Goal: Information Seeking & Learning: Learn about a topic

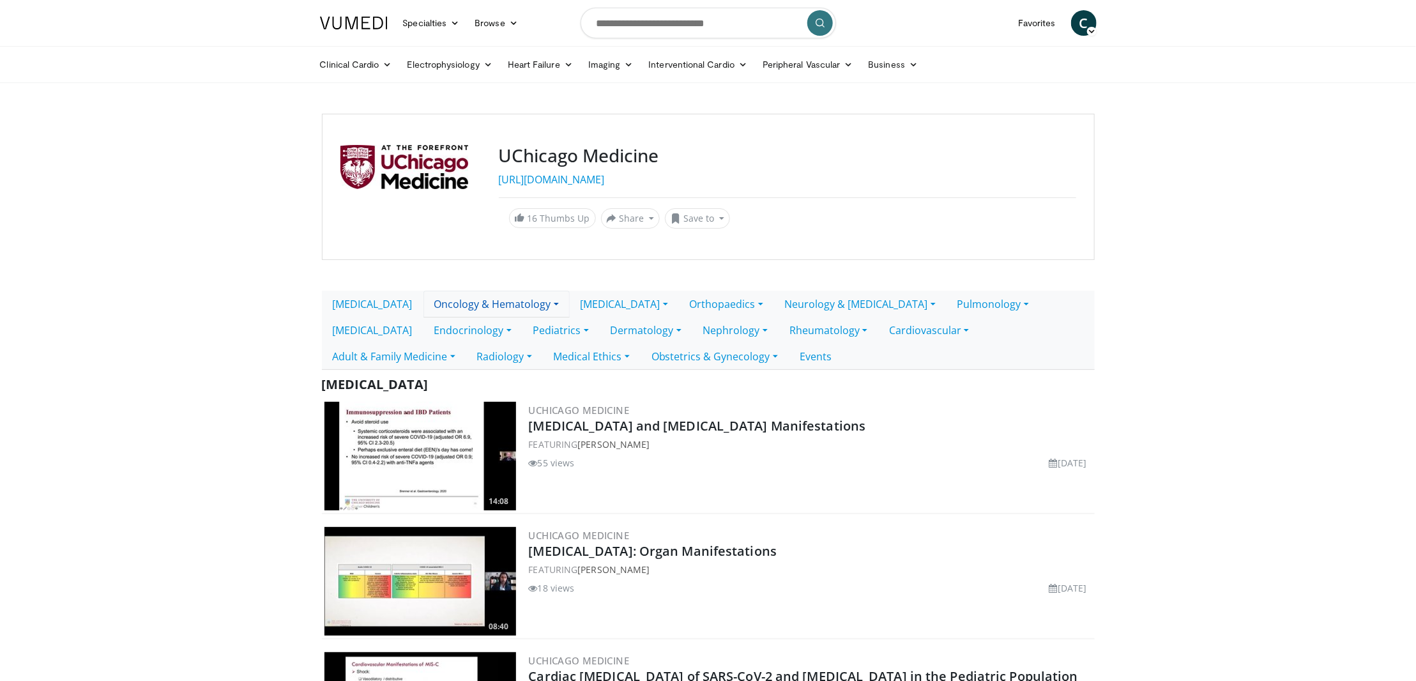
click at [500, 310] on link "Oncology & Hematology" at bounding box center [496, 304] width 146 height 27
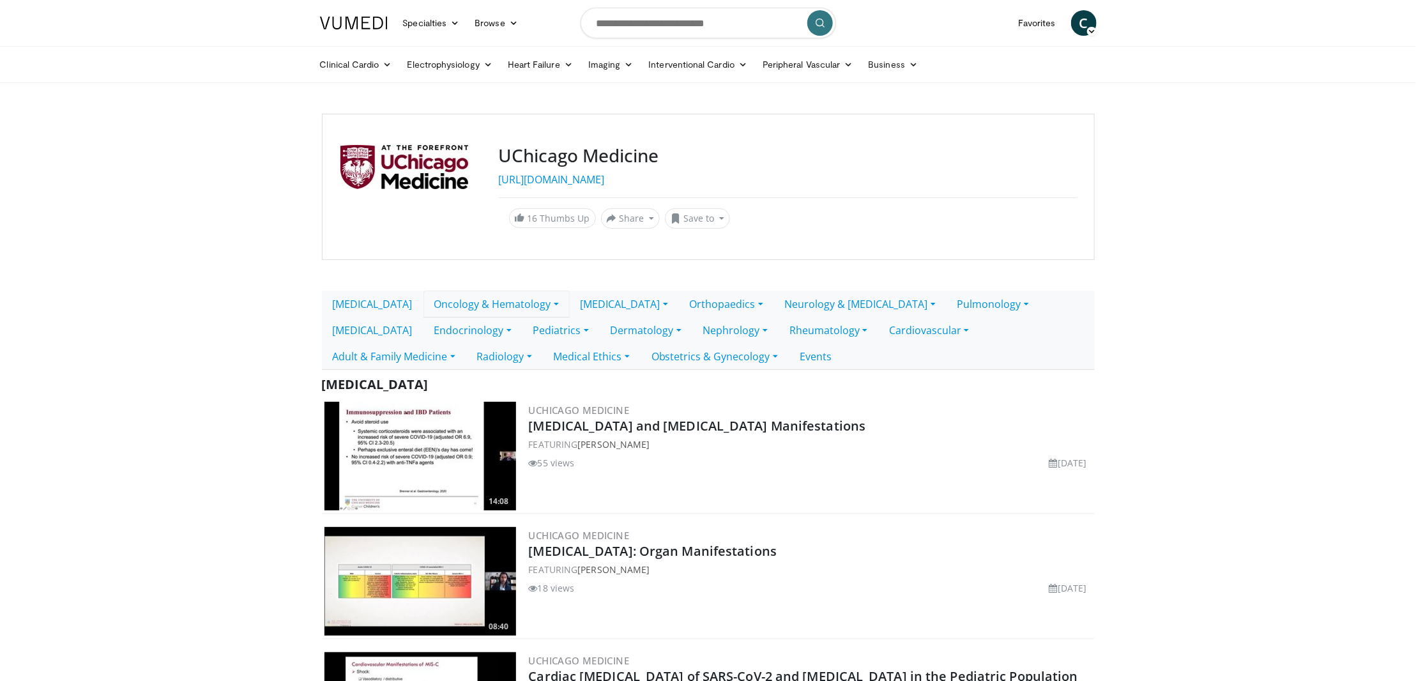
click at [492, 307] on link "Oncology & Hematology" at bounding box center [496, 304] width 146 height 27
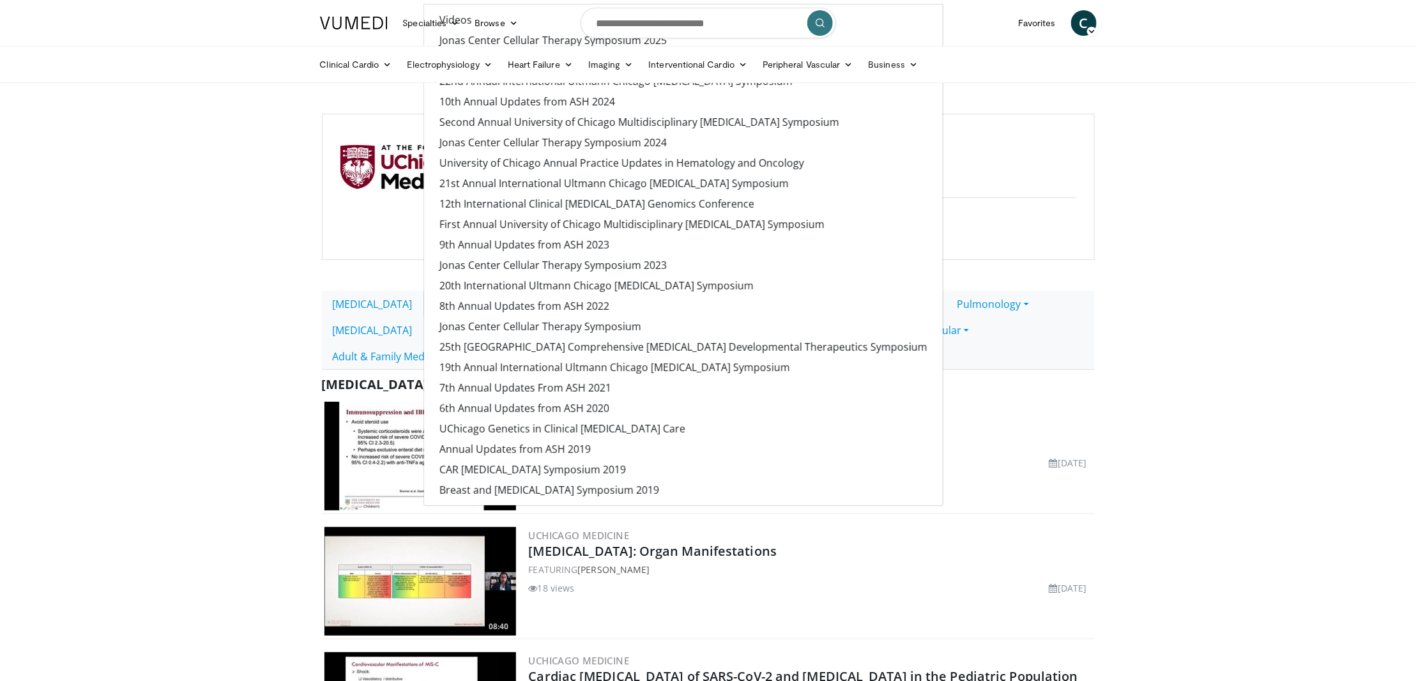
drag, startPoint x: 1194, startPoint y: 258, endPoint x: 1216, endPoint y: 225, distance: 40.0
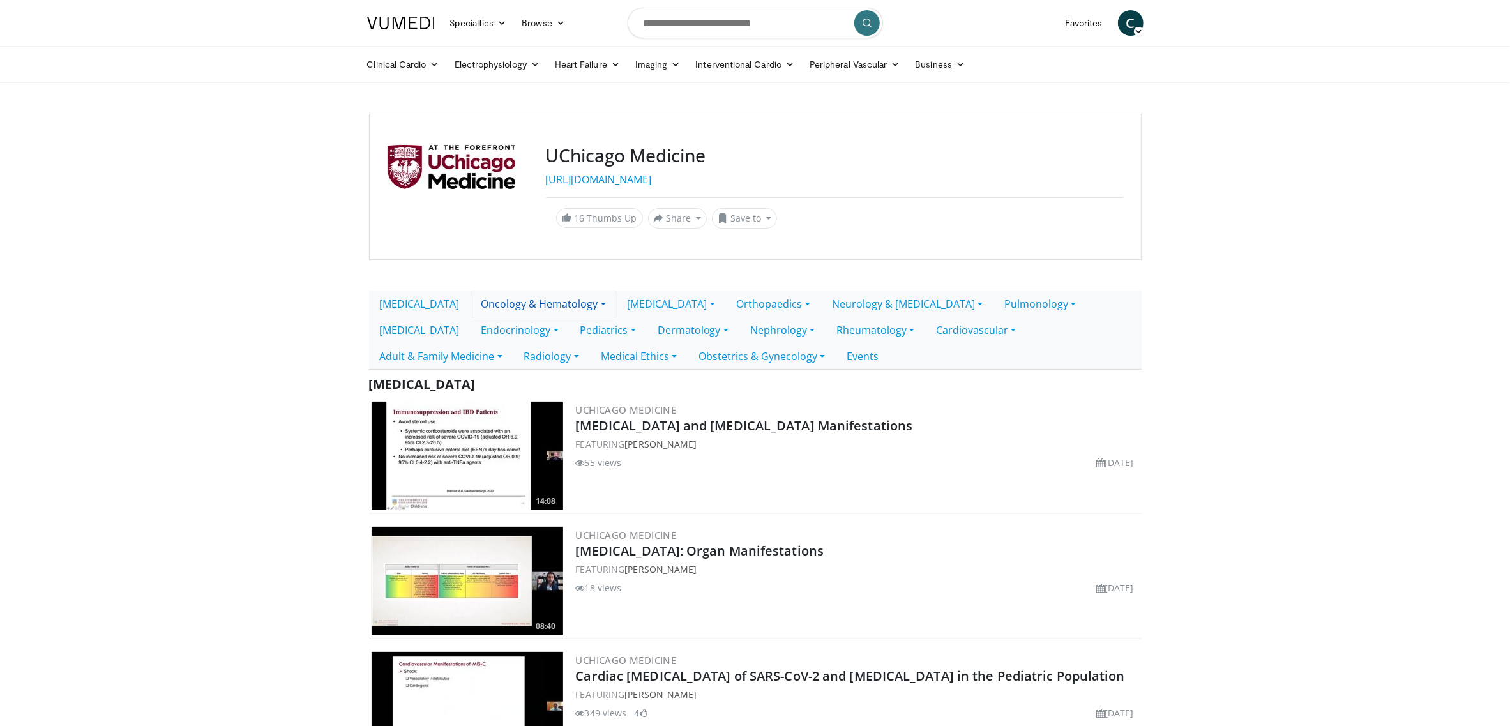
click at [540, 298] on link "Oncology & Hematology" at bounding box center [544, 304] width 146 height 27
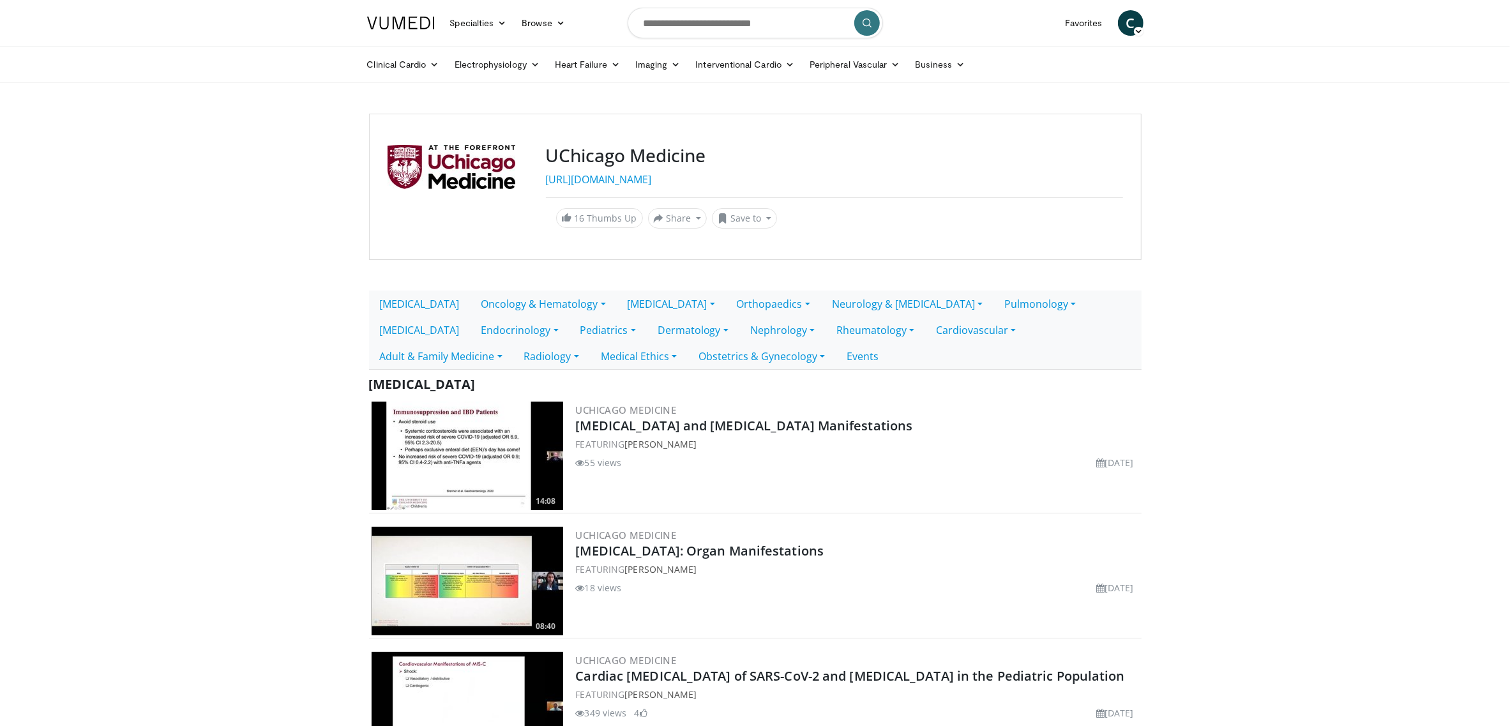
click at [471, 332] on link "Endocrinology" at bounding box center [520, 330] width 99 height 27
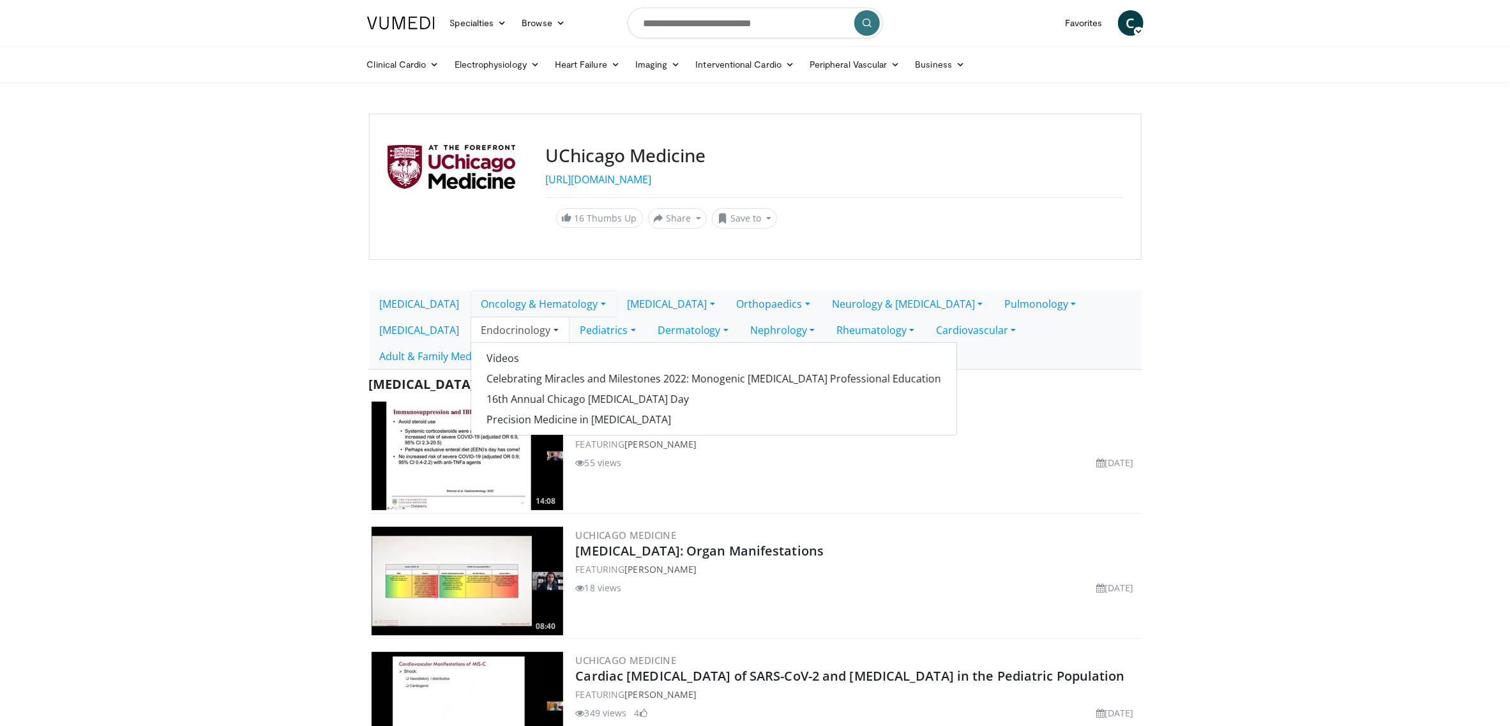
click at [546, 296] on link "Oncology & Hematology" at bounding box center [544, 304] width 146 height 27
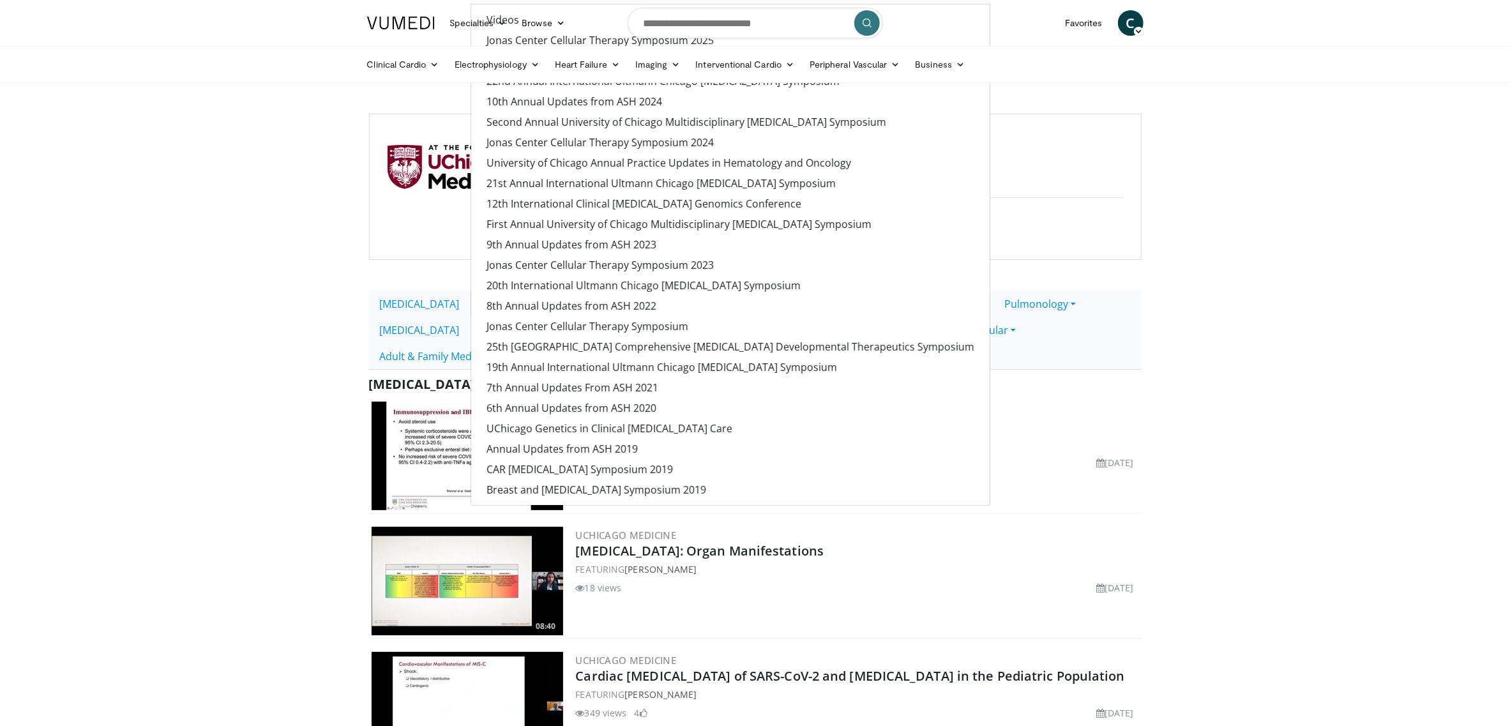
drag, startPoint x: 269, startPoint y: 248, endPoint x: 280, endPoint y: 248, distance: 11.5
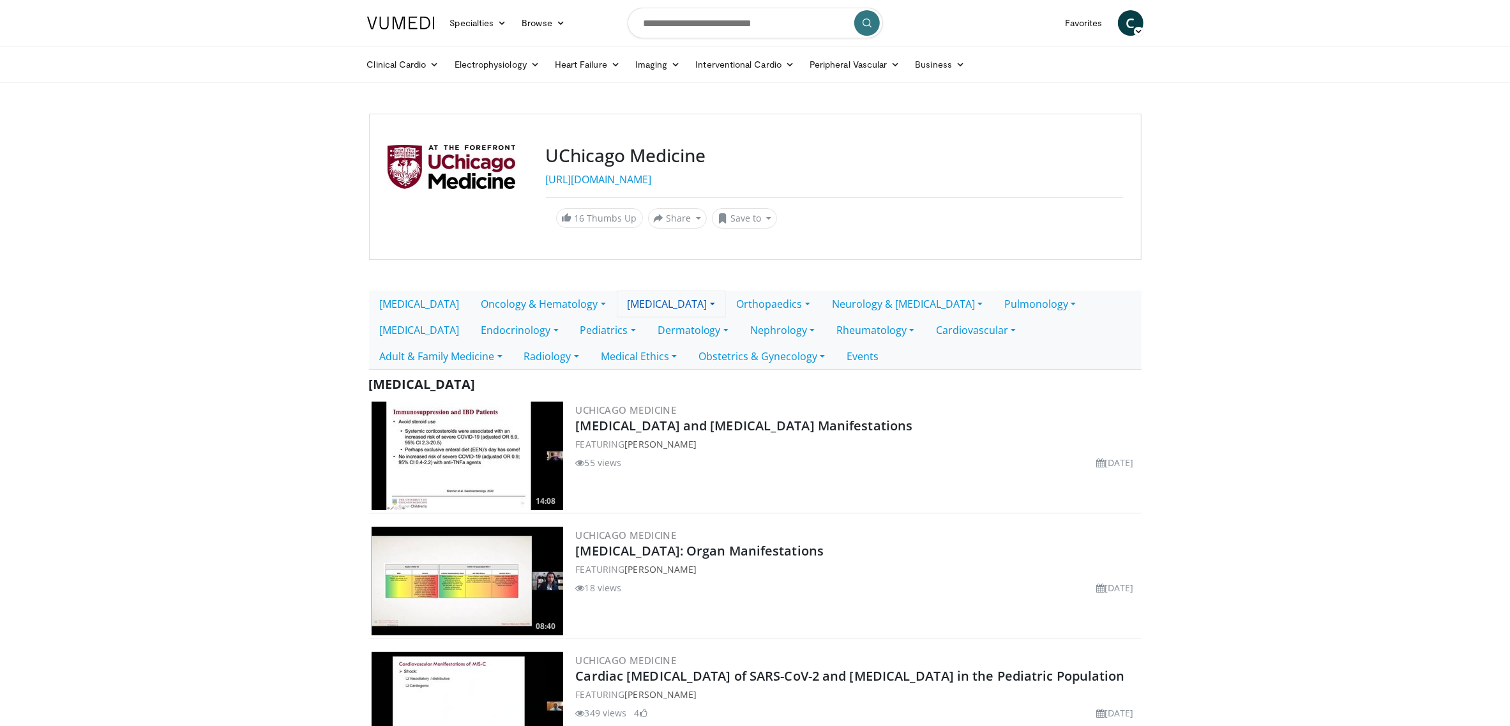
click at [617, 298] on link "Gastro" at bounding box center [671, 304] width 109 height 27
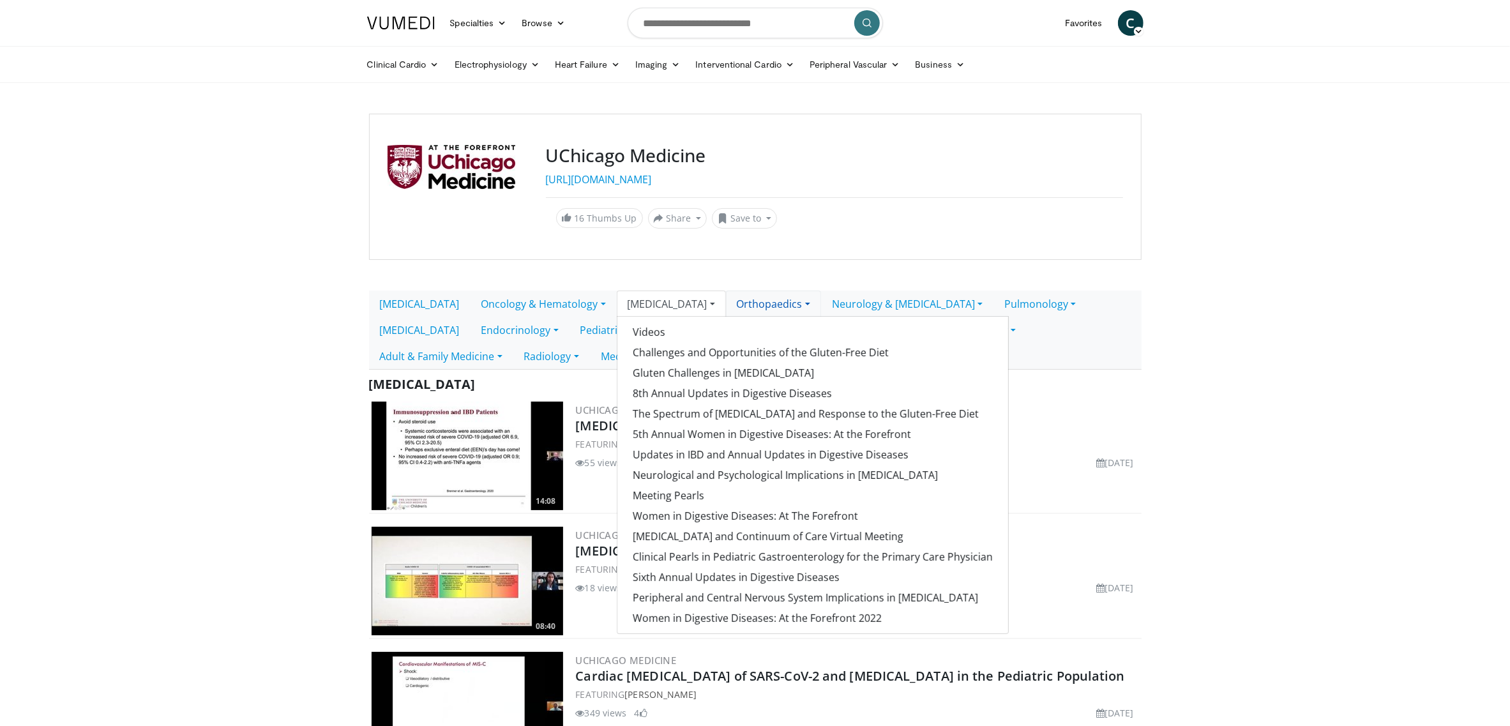
click at [726, 301] on link "Orthopaedics" at bounding box center [773, 304] width 95 height 27
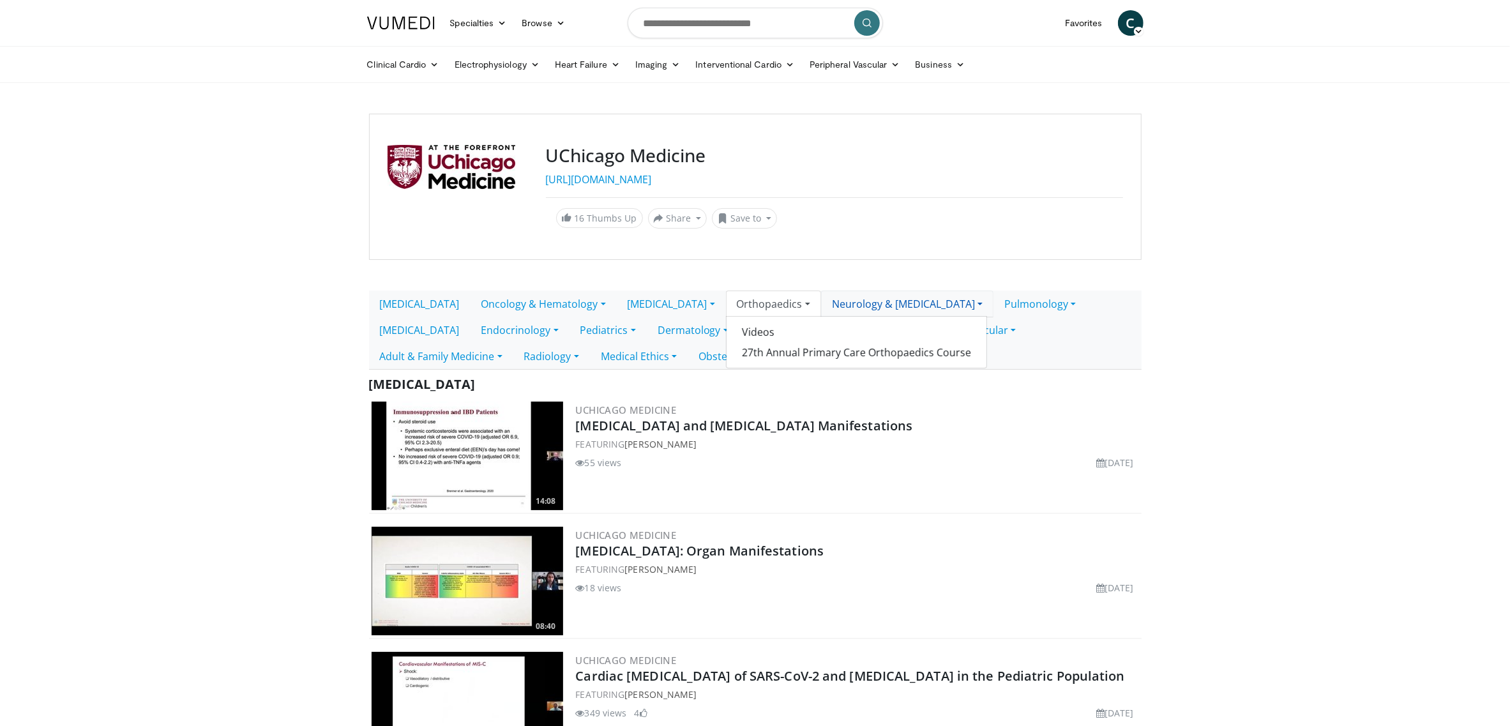
click at [821, 303] on link "Neurology & Neurosurgery" at bounding box center [907, 304] width 172 height 27
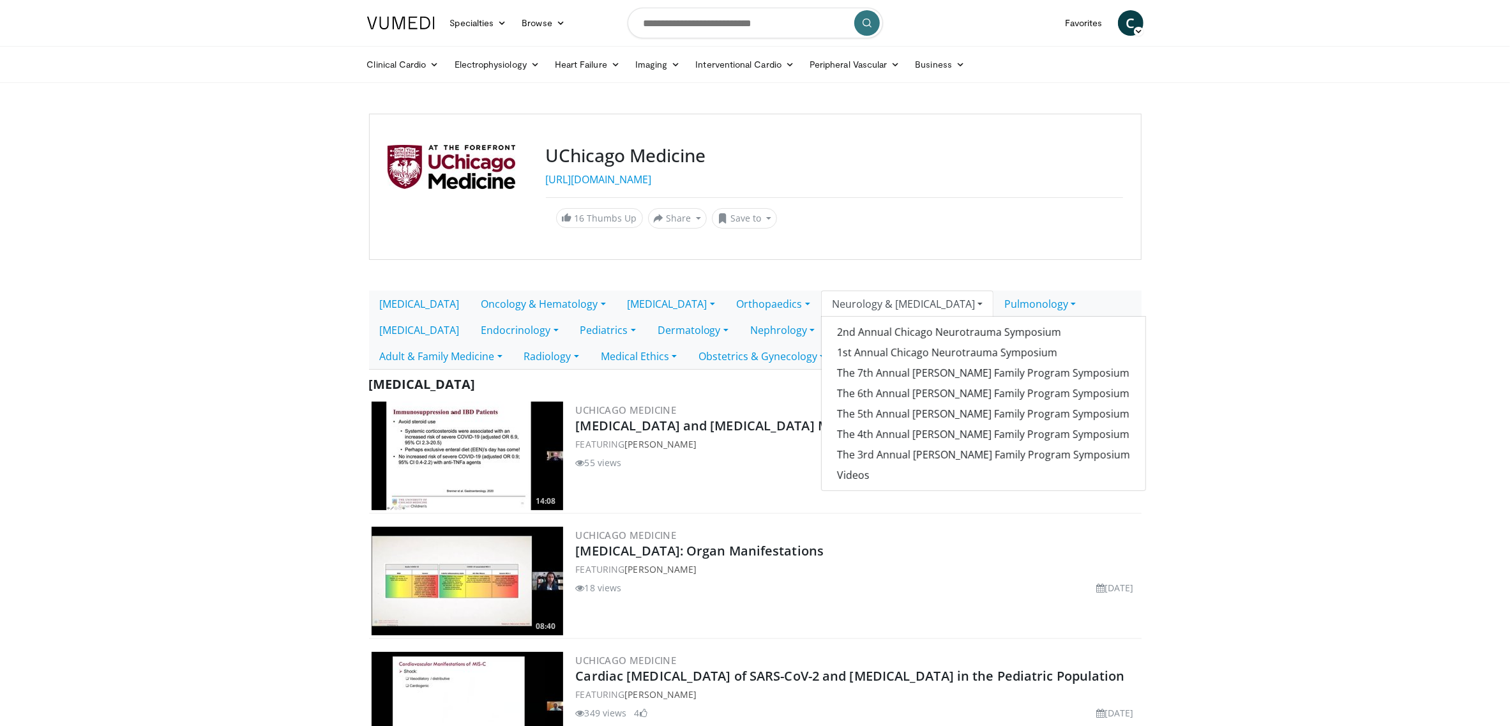
click at [949, 236] on div "UChicago Medicine https://www.uchicagomedicine.org/ 16 Thumbs Up Share UChicago…" at bounding box center [755, 187] width 773 height 146
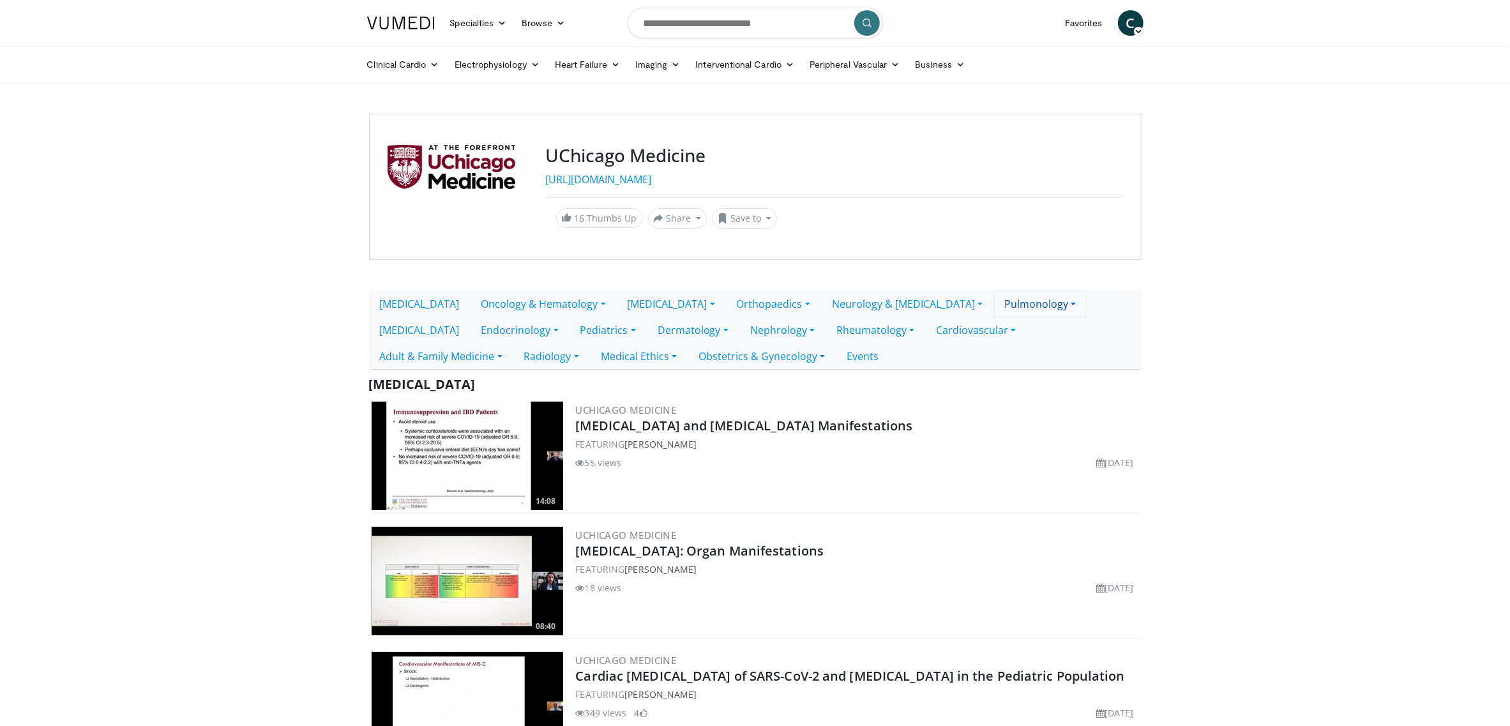
click at [993, 298] on link "Pulmonology" at bounding box center [1039, 304] width 93 height 27
click at [1006, 257] on div "UChicago Medicine https://www.uchicagomedicine.org/ 16 Thumbs Up Share UChicago…" at bounding box center [755, 187] width 773 height 146
click at [570, 334] on link "Pediatrics" at bounding box center [608, 330] width 77 height 27
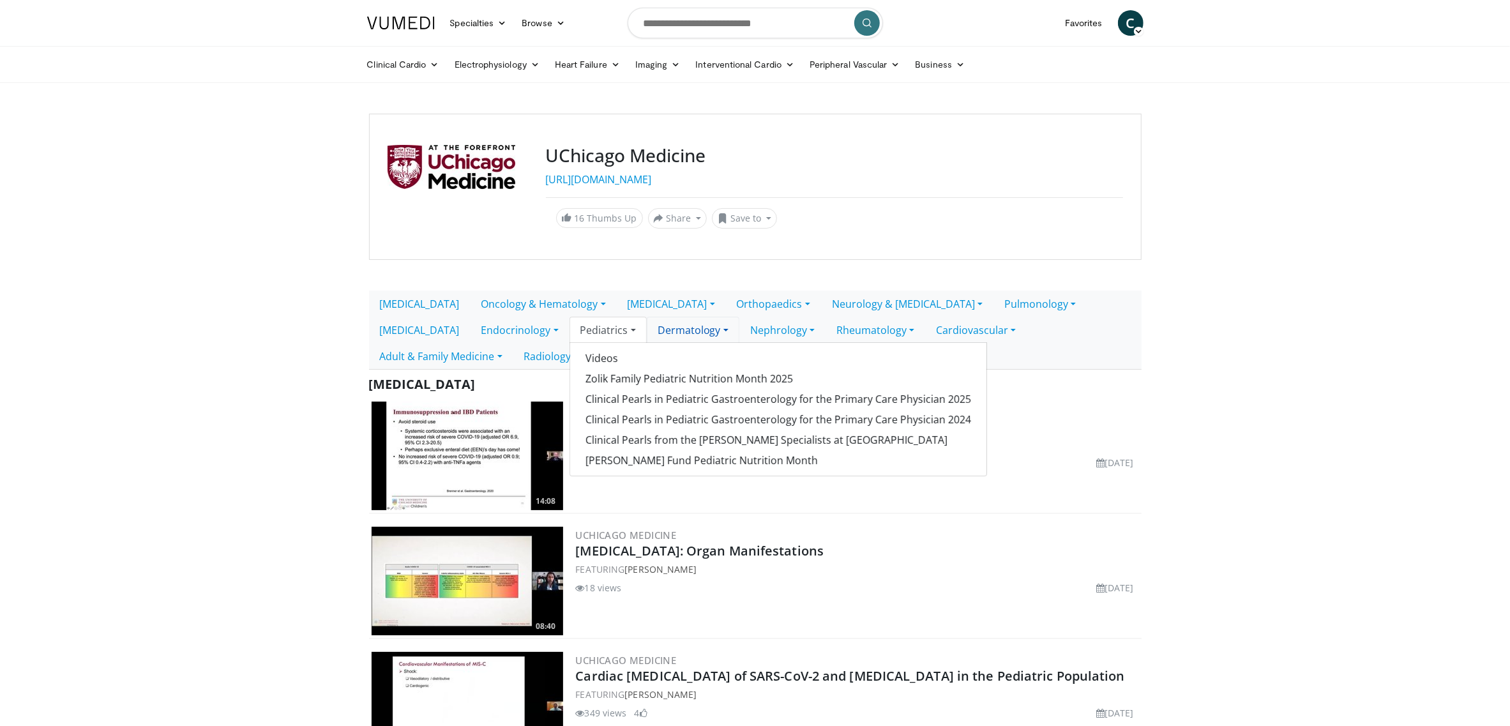
click at [647, 331] on link "Dermatology" at bounding box center [693, 330] width 93 height 27
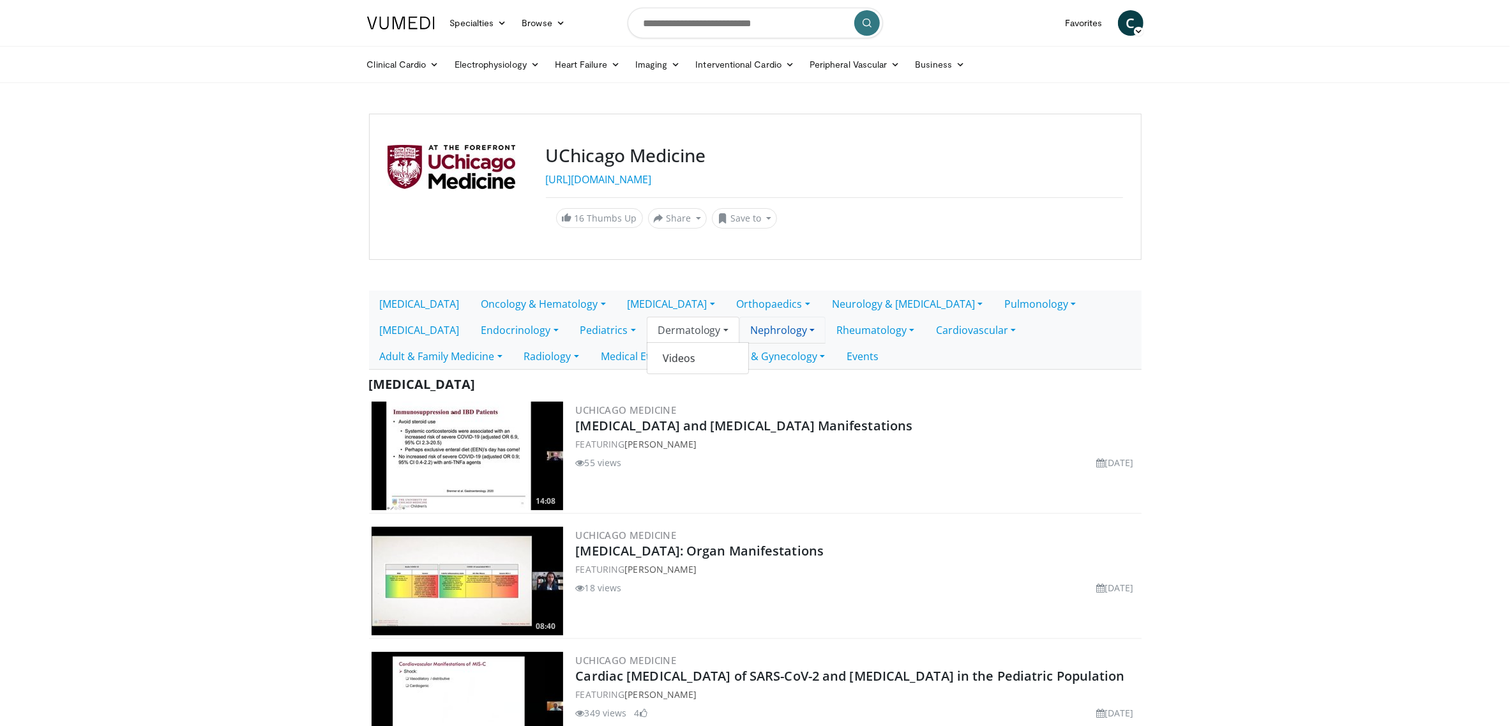
click at [739, 332] on link "Nephrology" at bounding box center [782, 330] width 86 height 27
click at [826, 335] on link "Rheumatology" at bounding box center [876, 330] width 100 height 27
click at [925, 334] on link "Cardiovascular" at bounding box center [976, 330] width 102 height 27
click at [513, 343] on link "Adult & Family Medicine" at bounding box center [441, 356] width 144 height 27
click at [925, 329] on link "Cardiovascular" at bounding box center [976, 330] width 102 height 27
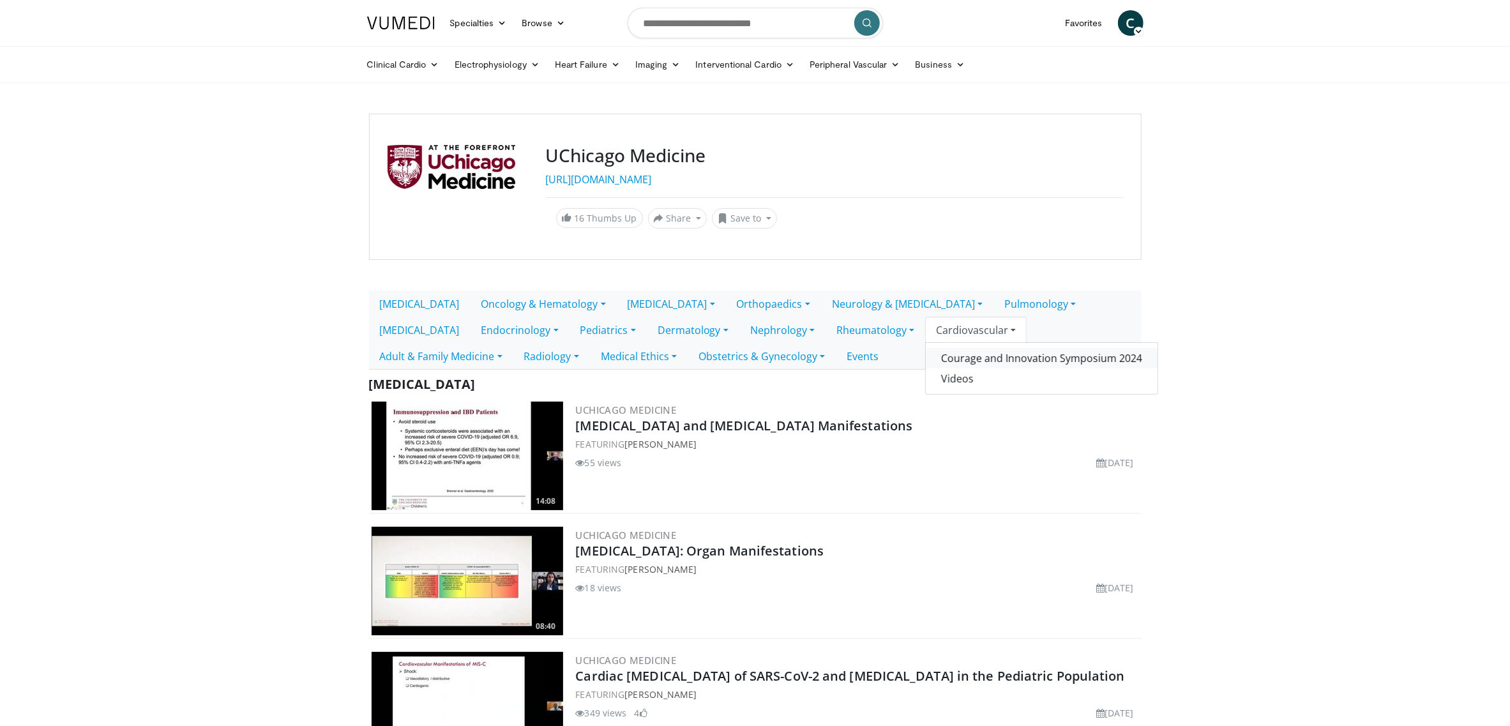
click at [930, 351] on link "Courage and Innovation Symposium 2024" at bounding box center [1042, 358] width 232 height 20
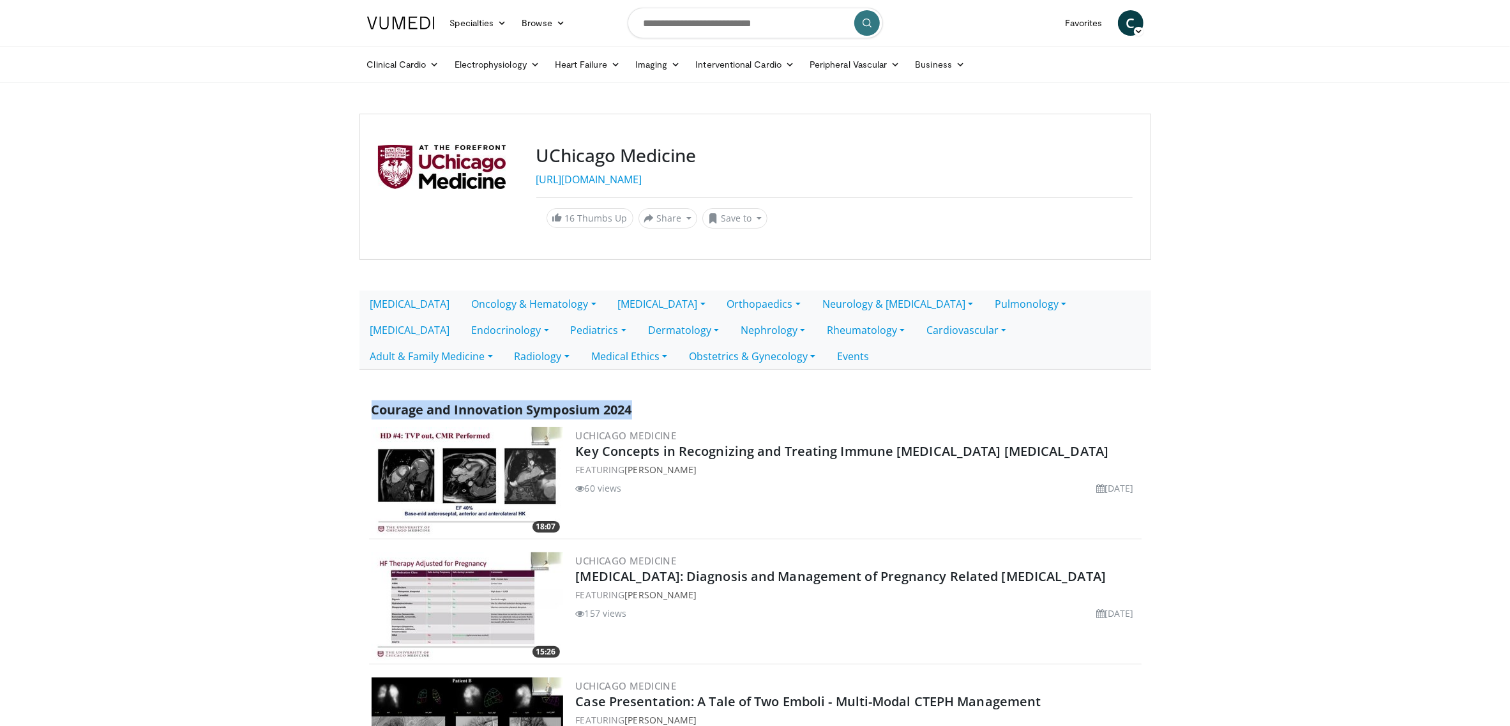
drag, startPoint x: 576, startPoint y: 404, endPoint x: 375, endPoint y: 396, distance: 200.6
click at [375, 396] on div "Courage and Innovation Symposium 2024" at bounding box center [755, 409] width 773 height 29
copy span "Courage and Innovation Symposium 2024"
drag, startPoint x: 658, startPoint y: 152, endPoint x: 493, endPoint y: 149, distance: 164.8
click at [492, 149] on div "UChicago Medicine https://www.uchicagomedicine.org/ 16 Thumbs Up Share UChicago…" at bounding box center [755, 187] width 792 height 146
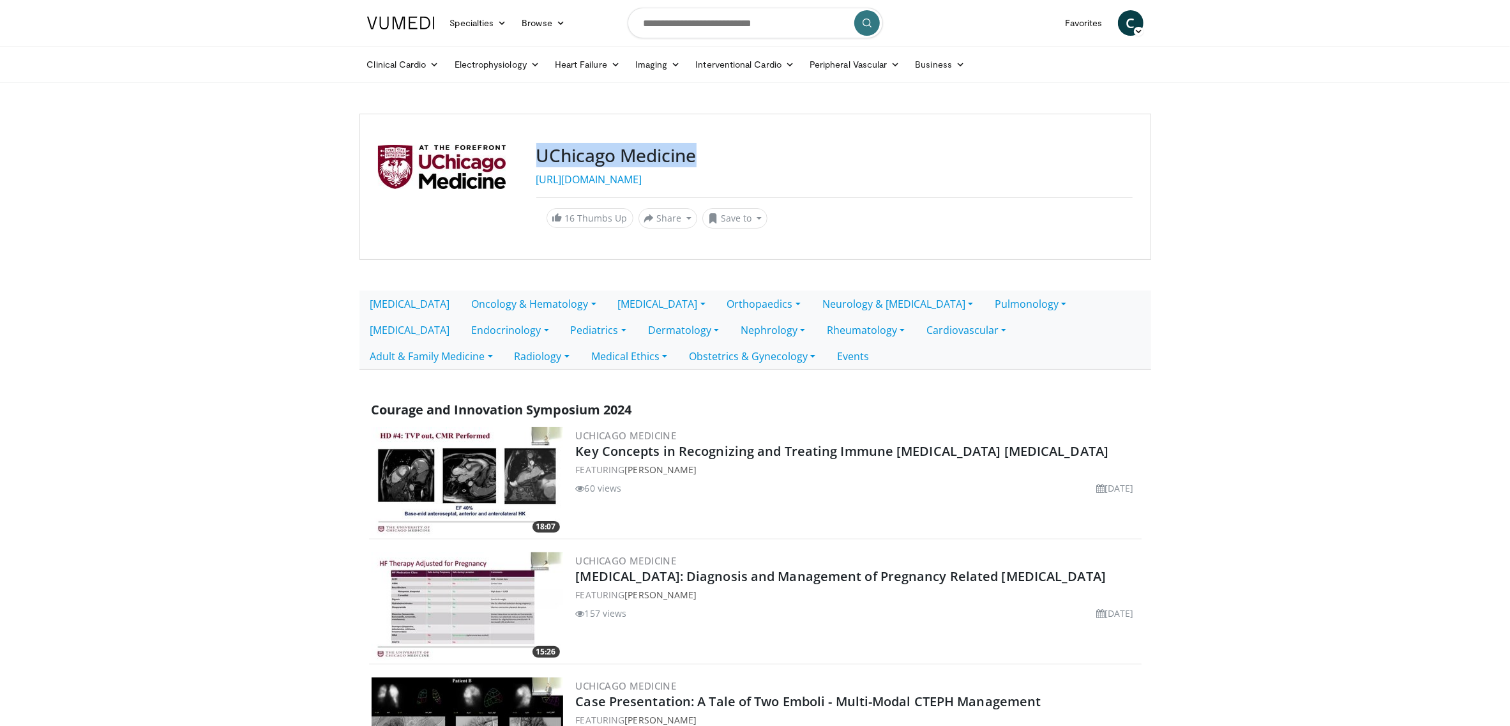
copy div "UChicago Medicine"
copy link "Oncology & Hematology"
click at [531, 298] on link "Oncology & Hematology" at bounding box center [534, 304] width 146 height 27
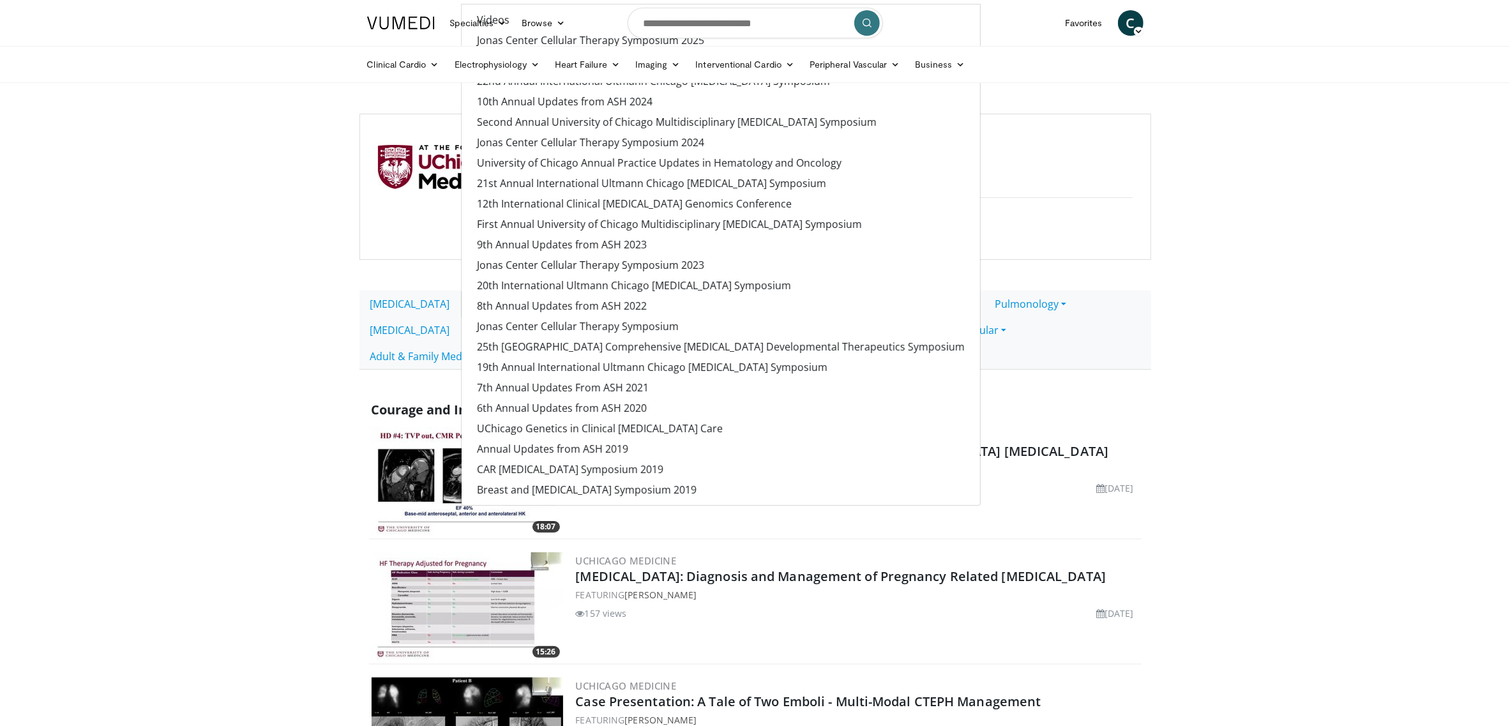
click at [601, 38] on nav "Specialties Adult & Family Medicine Allergy, Asthma, Immunology Anesthesiology …" at bounding box center [755, 23] width 792 height 46
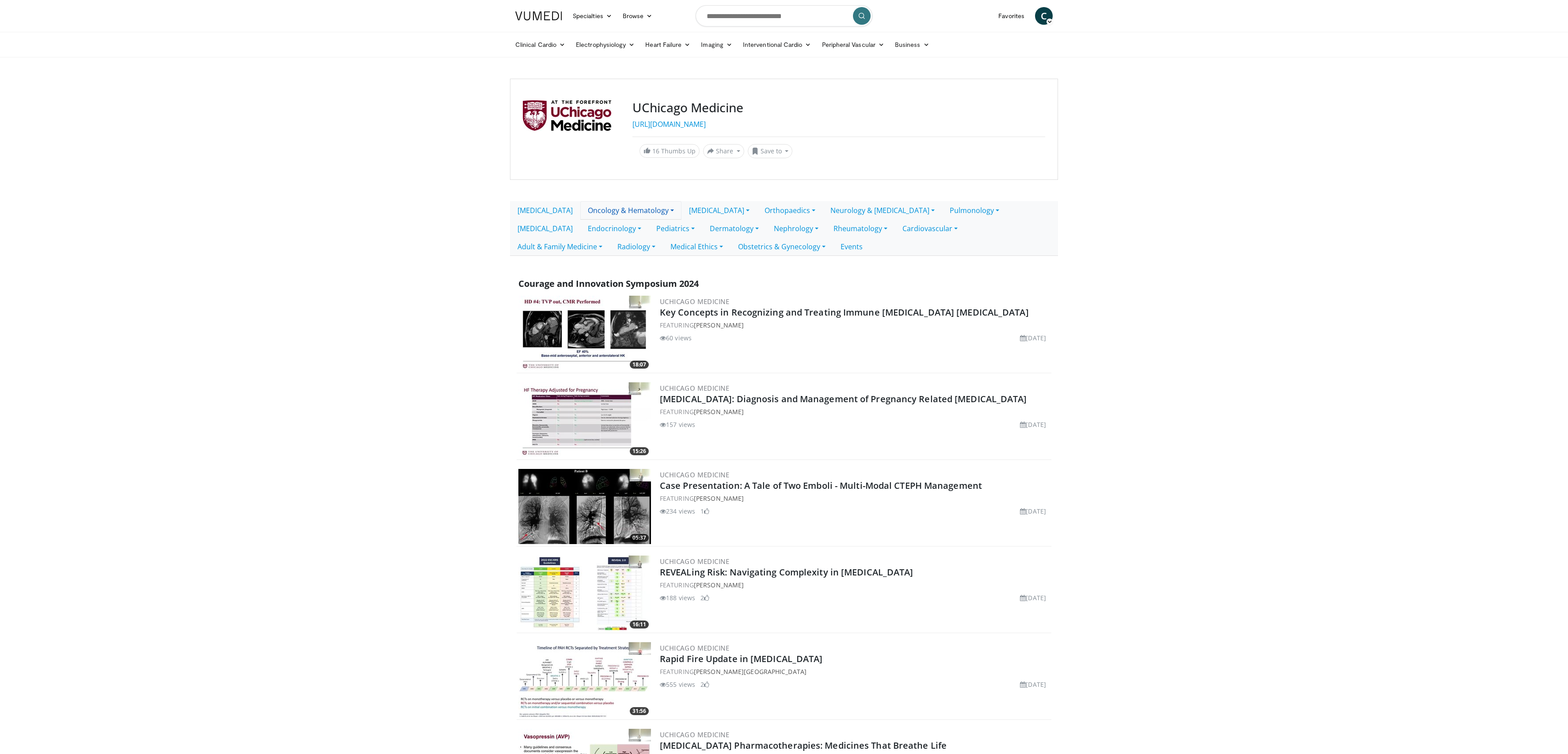
click at [580, 210] on link "Oncology & Hematology" at bounding box center [631, 210] width 101 height 19
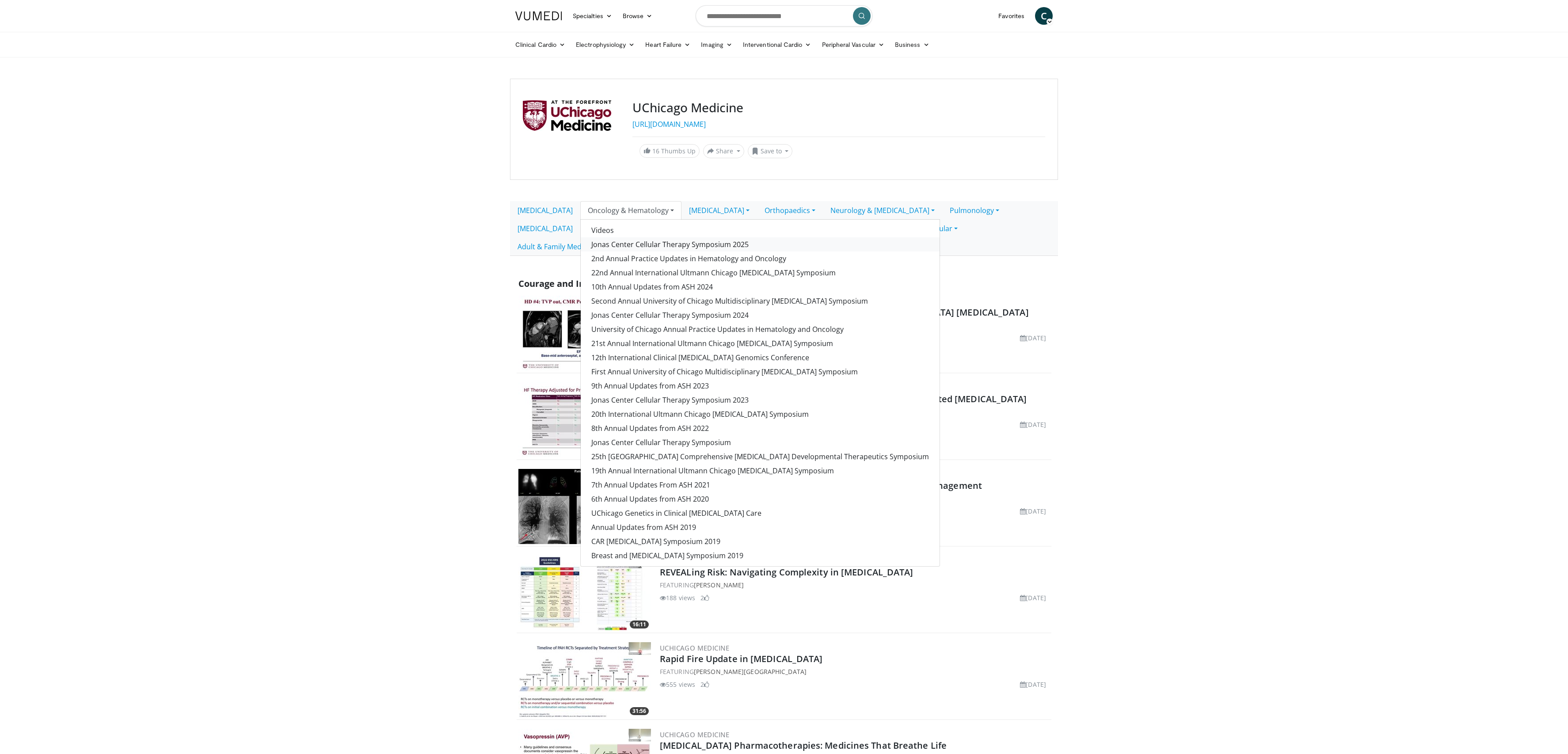
click at [656, 246] on link "Jonas Center Cellular Therapy Symposium 2025" at bounding box center [760, 244] width 359 height 14
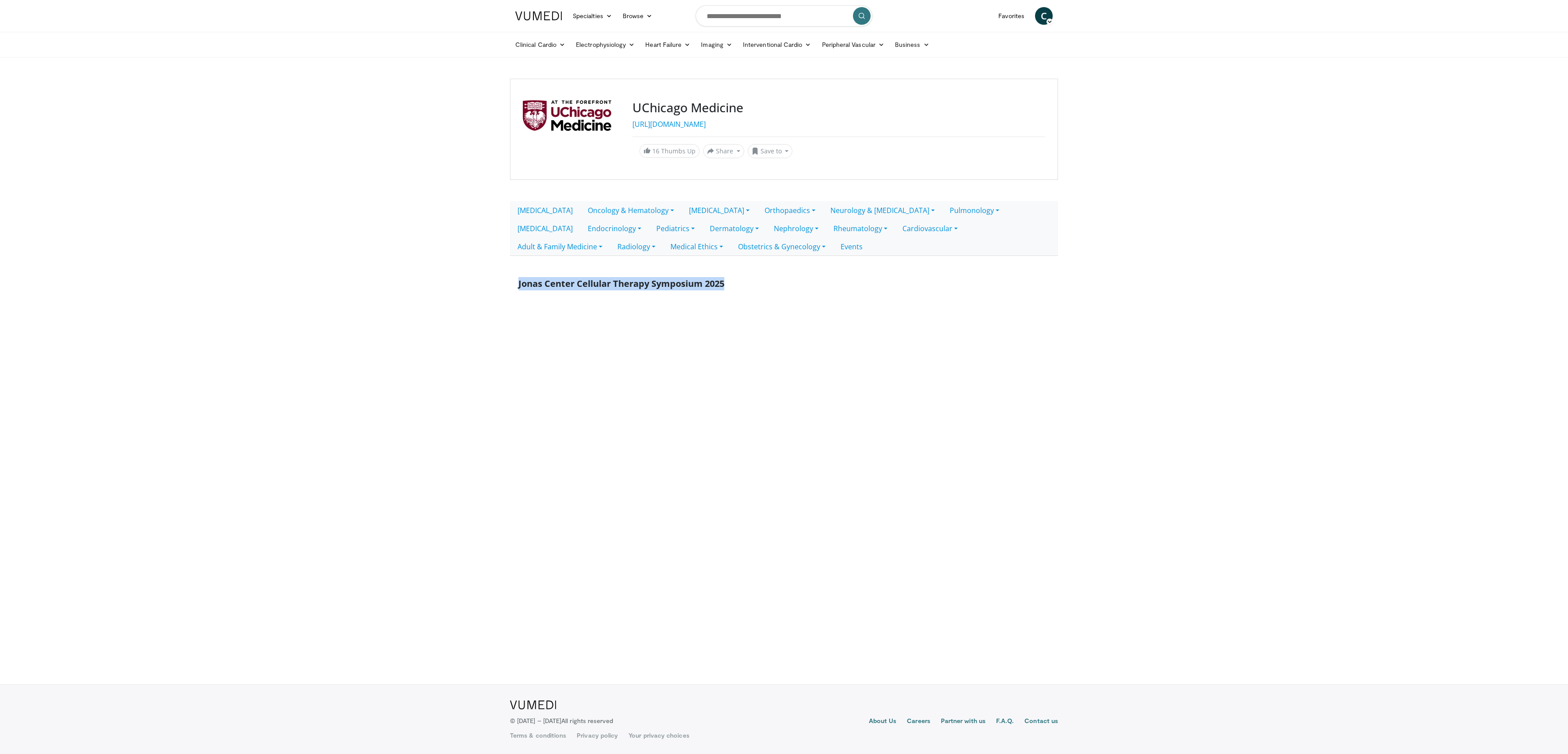
drag, startPoint x: 494, startPoint y: 285, endPoint x: 404, endPoint y: 289, distance: 90.1
click at [404, 289] on body "Specialties Adult & Family Medicine Allergy, [MEDICAL_DATA], Immunology Anesthe…" at bounding box center [784, 377] width 1568 height 754
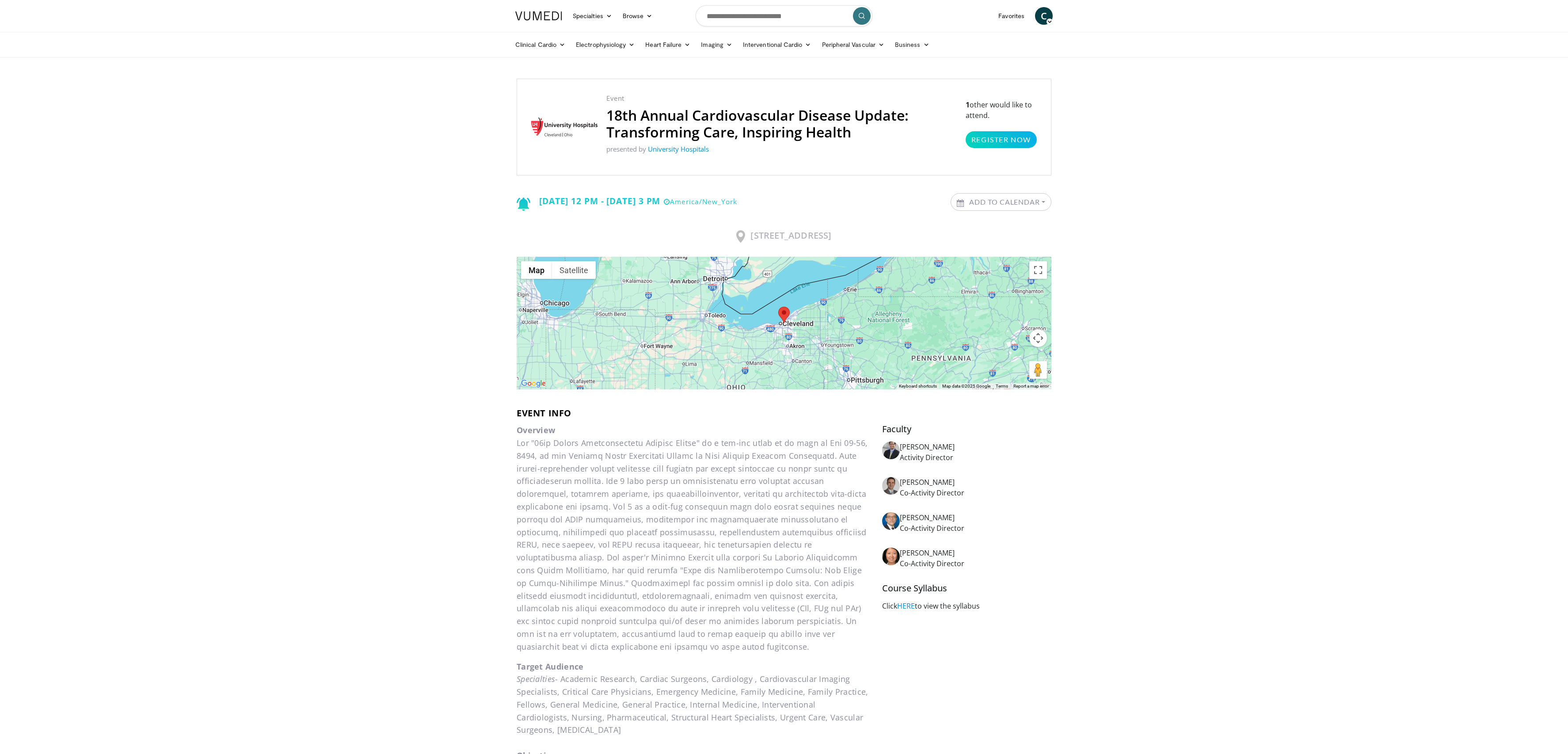
scroll to position [57, 0]
